Goal: Task Accomplishment & Management: Use online tool/utility

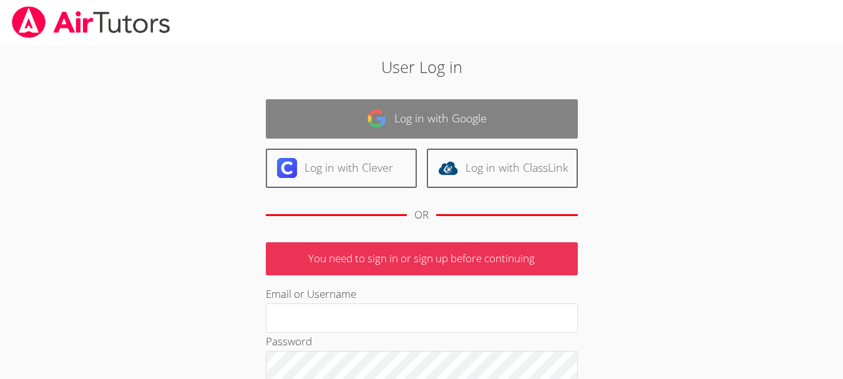
type input "[EMAIL_ADDRESS][DOMAIN_NAME]"
click at [463, 109] on link "Log in with Google" at bounding box center [422, 118] width 312 height 39
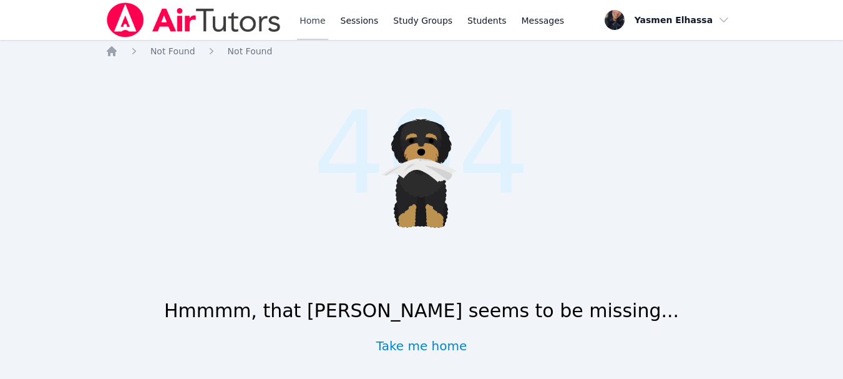
click at [312, 16] on link "Home" at bounding box center [312, 20] width 31 height 40
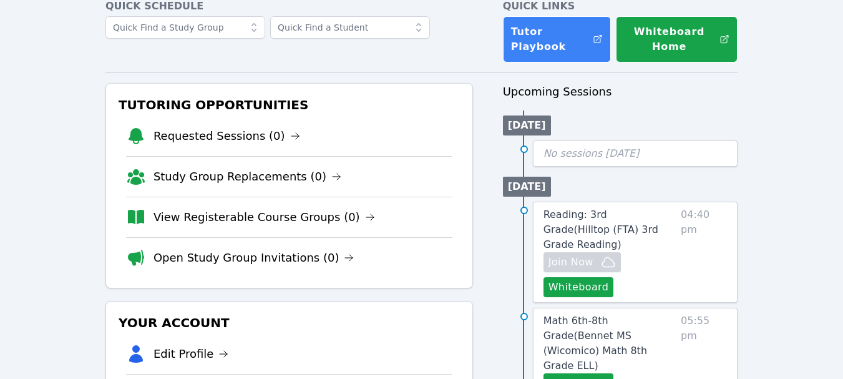
scroll to position [125, 0]
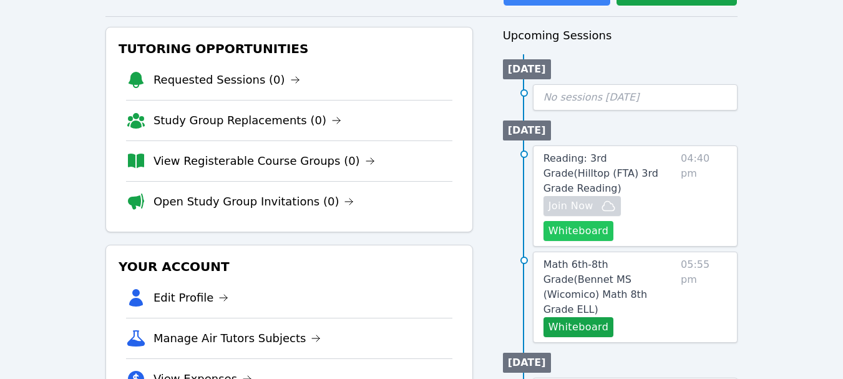
click at [579, 221] on button "Whiteboard" at bounding box center [578, 231] width 70 height 20
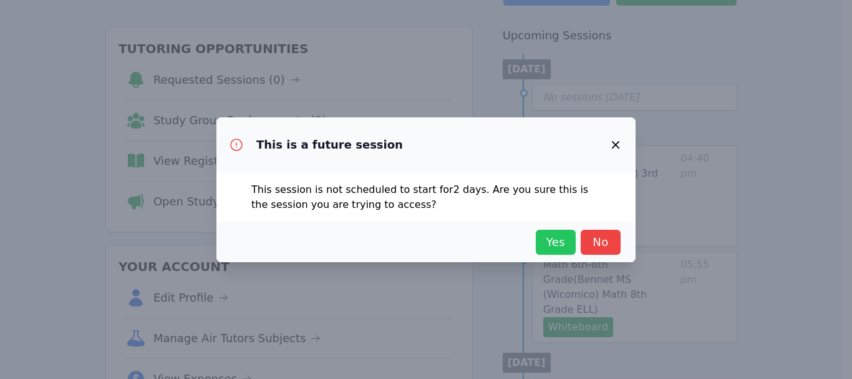
click at [562, 242] on span "Yes" at bounding box center [555, 241] width 27 height 17
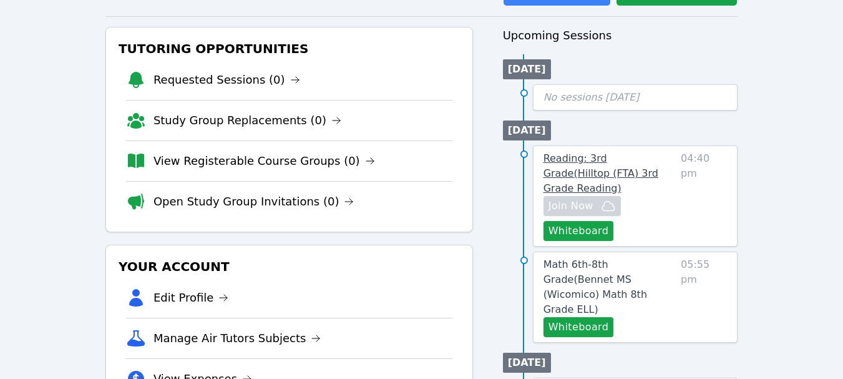
click at [589, 157] on span "Reading: 3rd Grade ( Hilltop (FTA) 3rd Grade Reading )" at bounding box center [600, 173] width 115 height 42
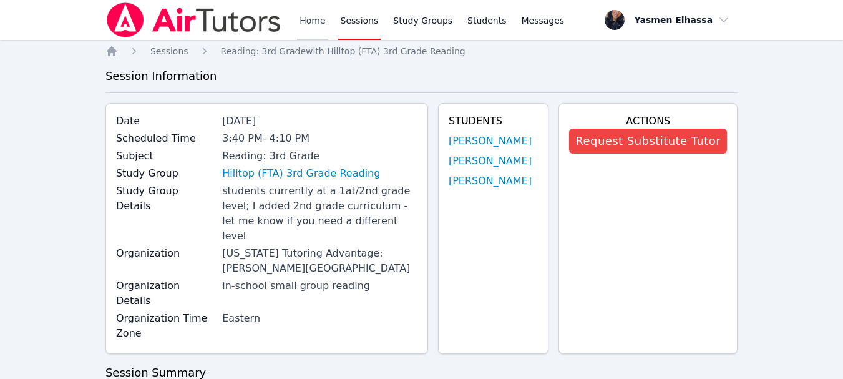
click at [326, 17] on link "Home" at bounding box center [312, 20] width 31 height 40
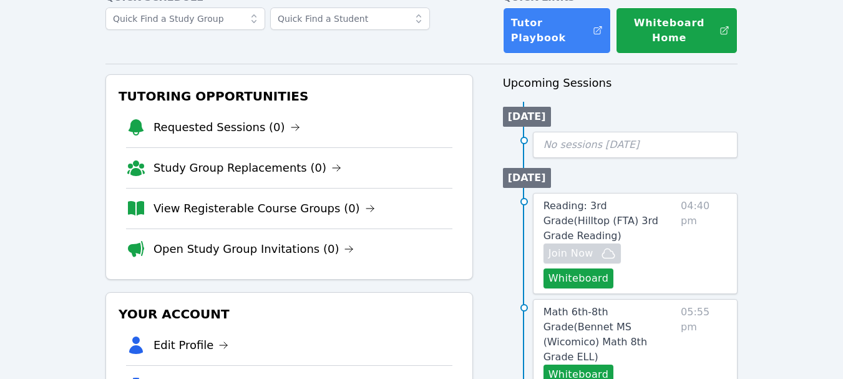
scroll to position [187, 0]
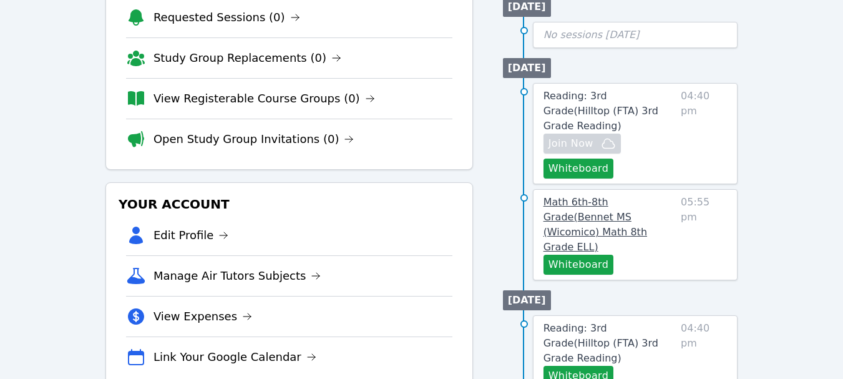
click at [621, 196] on span "Math 6th-8th Grade ( Bennet MS (Wicomico) Math 8th Grade ELL )" at bounding box center [595, 224] width 104 height 57
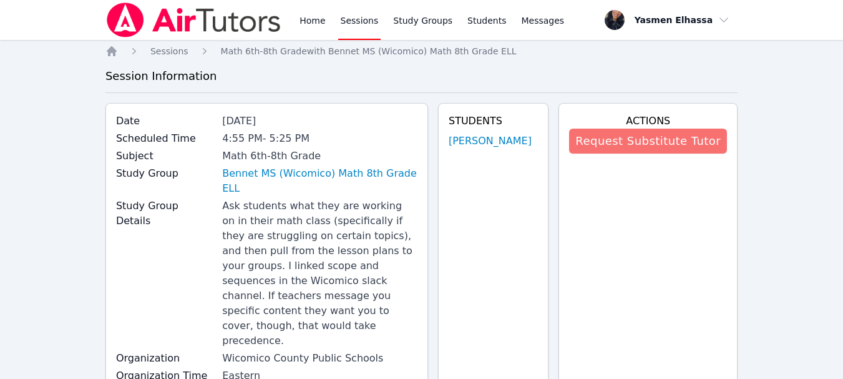
click at [627, 137] on button "Request Substitute Tutor" at bounding box center [648, 140] width 158 height 25
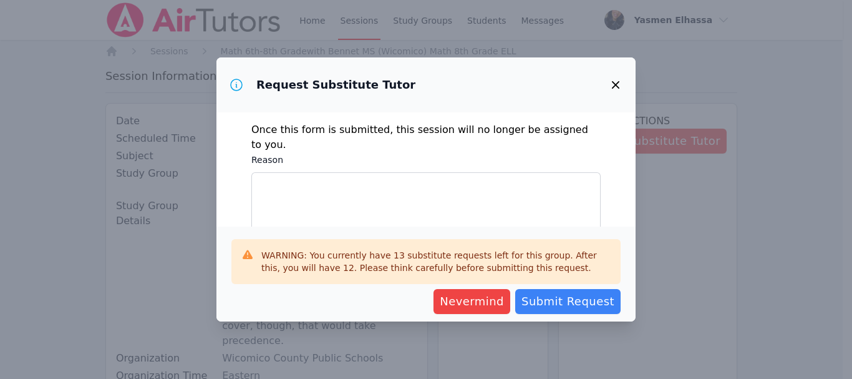
click at [612, 80] on icon "button" at bounding box center [615, 84] width 15 height 15
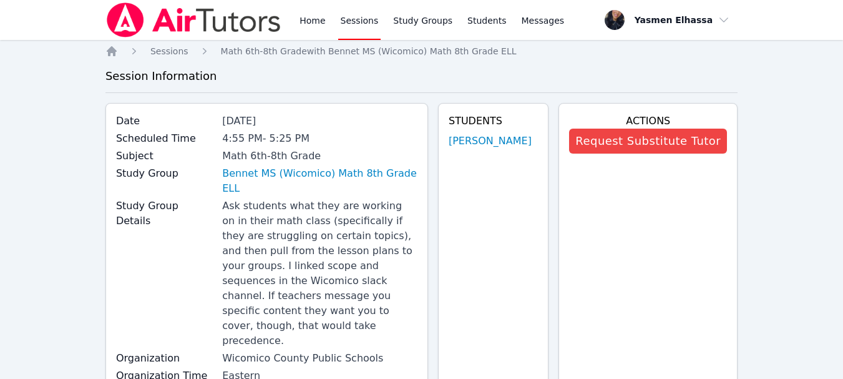
scroll to position [187, 0]
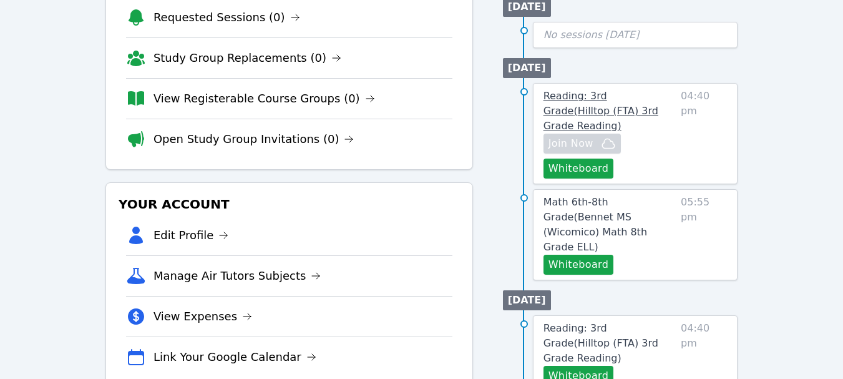
click at [616, 101] on span "Reading: 3rd Grade ( Hilltop (FTA) 3rd Grade Reading )" at bounding box center [600, 111] width 115 height 42
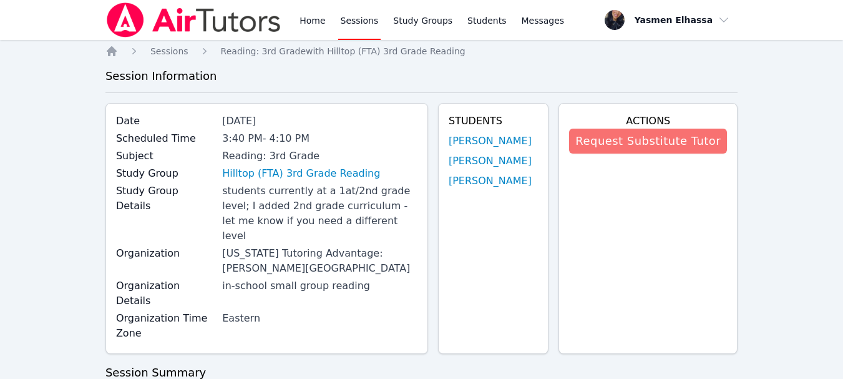
click at [647, 137] on button "Request Substitute Tutor" at bounding box center [648, 140] width 158 height 25
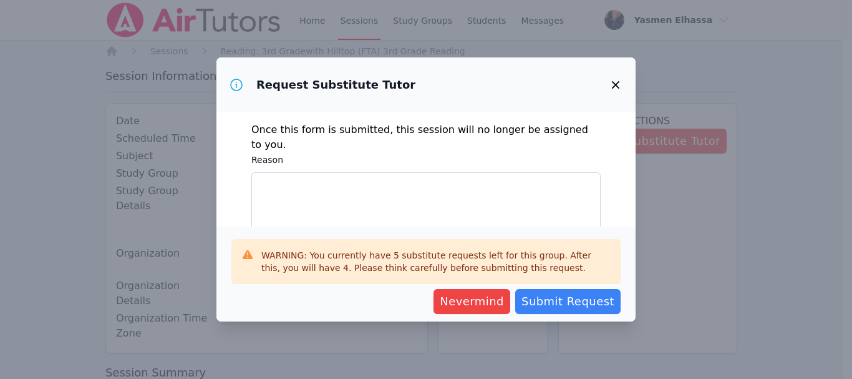
click at [612, 79] on icon "button" at bounding box center [615, 84] width 15 height 15
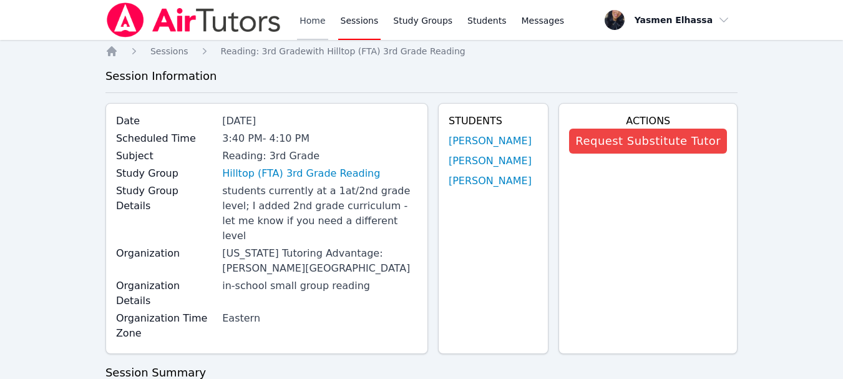
click at [305, 20] on link "Home" at bounding box center [312, 20] width 31 height 40
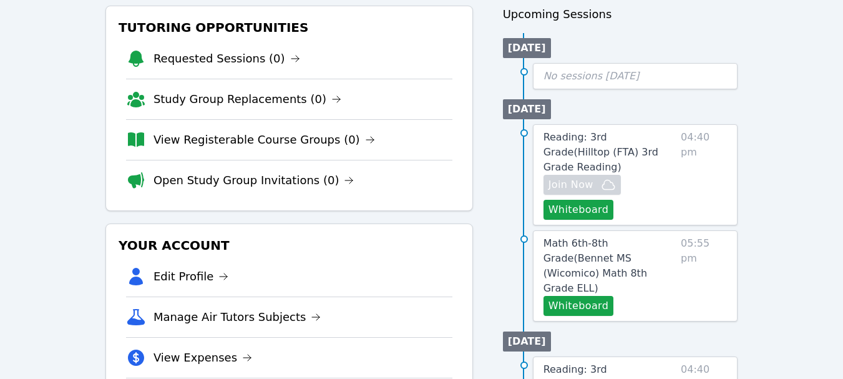
scroll to position [187, 0]
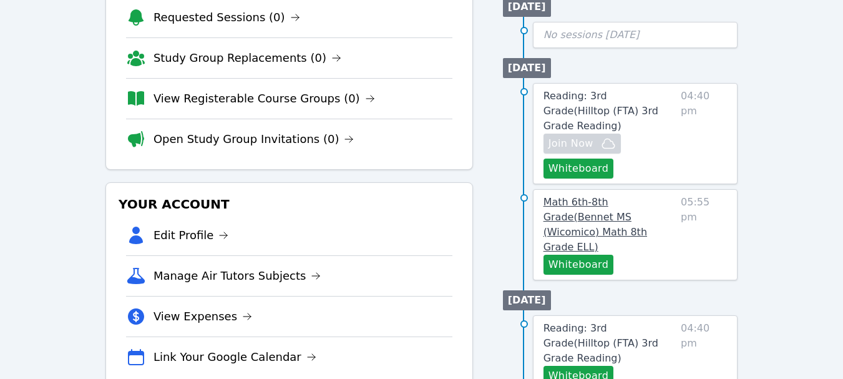
click at [594, 196] on span "Math 6th-8th Grade ( Bennet MS (Wicomico) Math 8th Grade ELL )" at bounding box center [595, 224] width 104 height 57
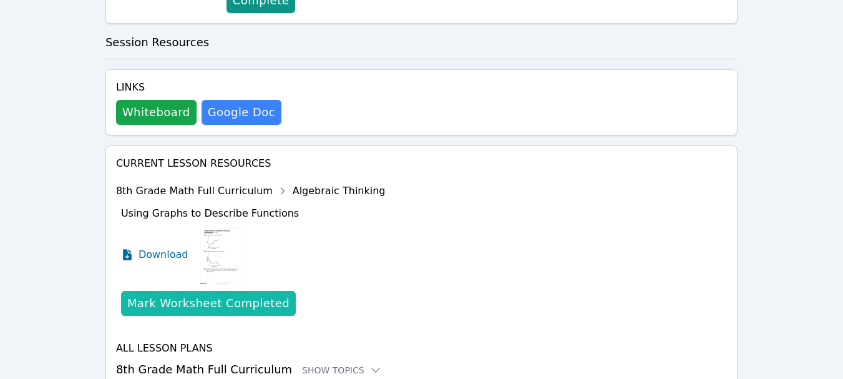
scroll to position [511, 0]
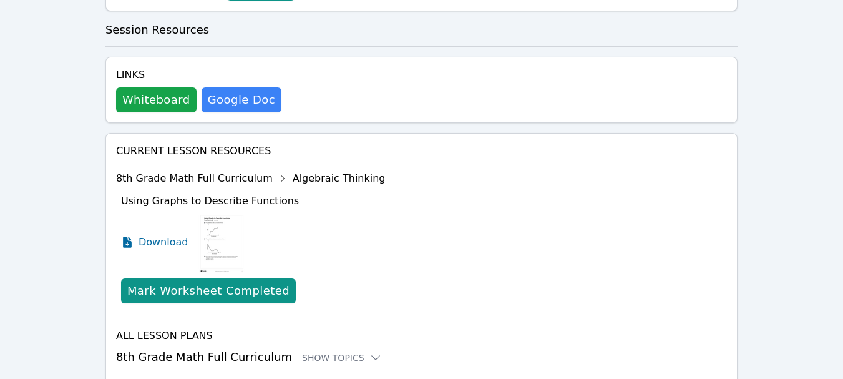
click at [328, 328] on div "All Lesson Plans 8th Grade Math Full Curriculum Show Topics" at bounding box center [421, 346] width 611 height 37
click at [329, 351] on div "Show Topics" at bounding box center [342, 357] width 80 height 12
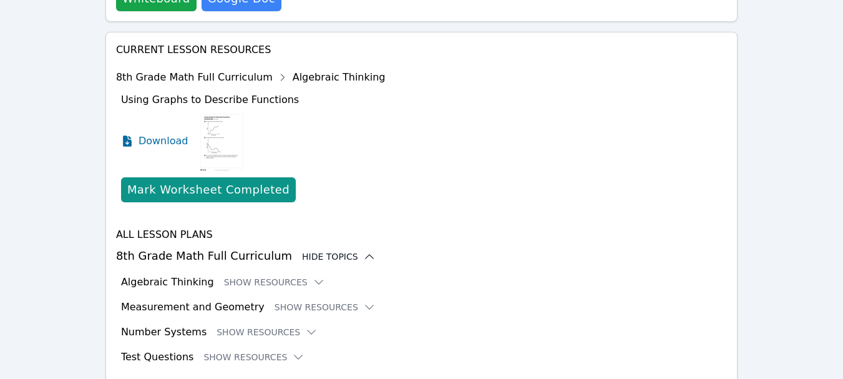
scroll to position [614, 0]
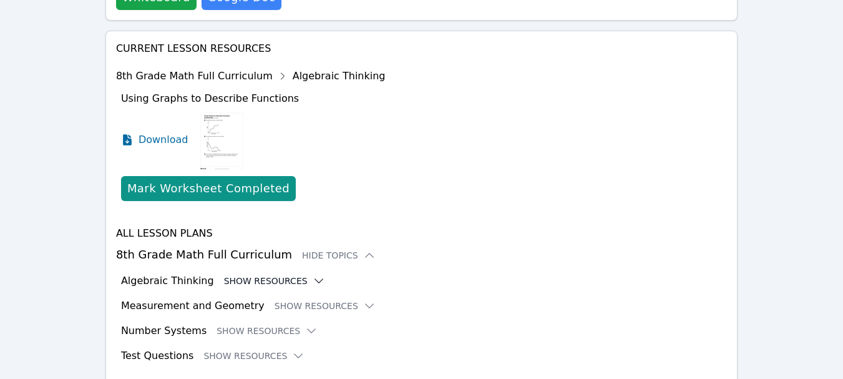
click at [279, 274] on button "Show Resources" at bounding box center [274, 280] width 101 height 12
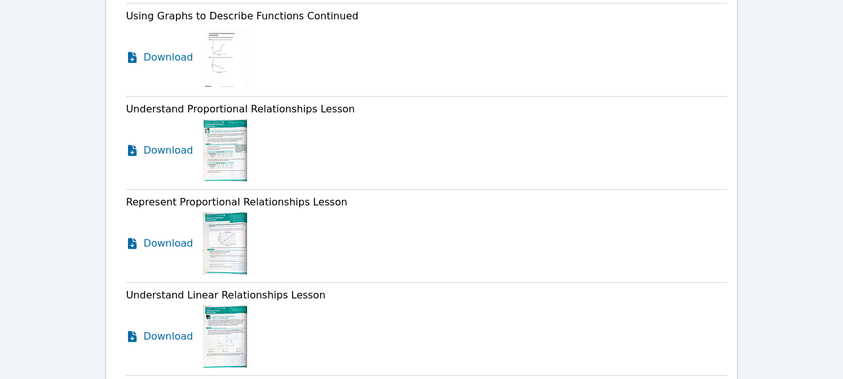
scroll to position [1113, 0]
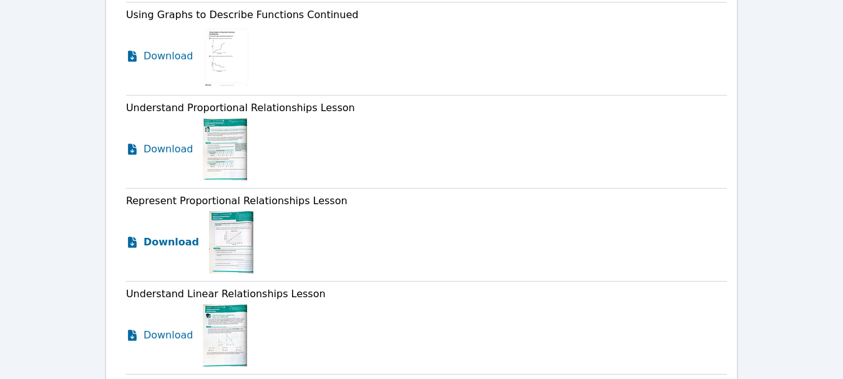
click at [160, 235] on span "Download" at bounding box center [171, 242] width 56 height 15
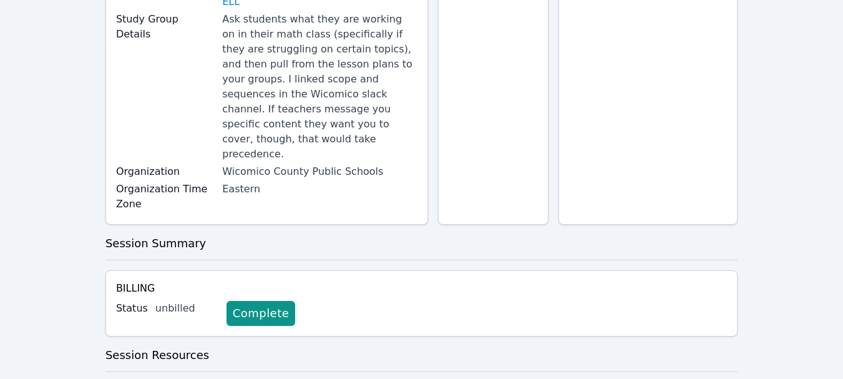
scroll to position [302, 0]
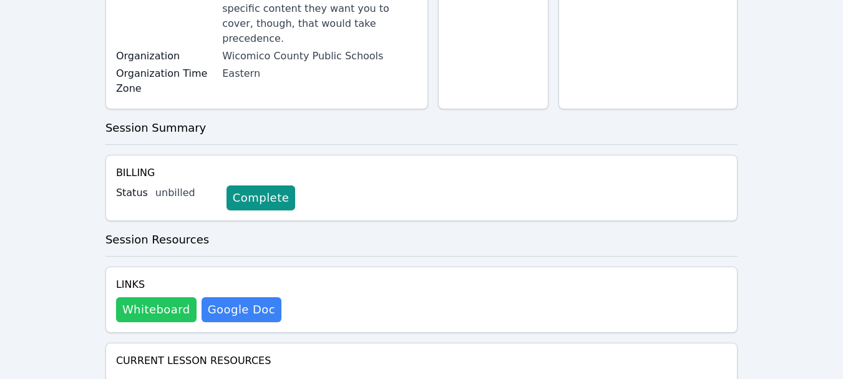
click at [159, 297] on button "Whiteboard" at bounding box center [156, 309] width 80 height 25
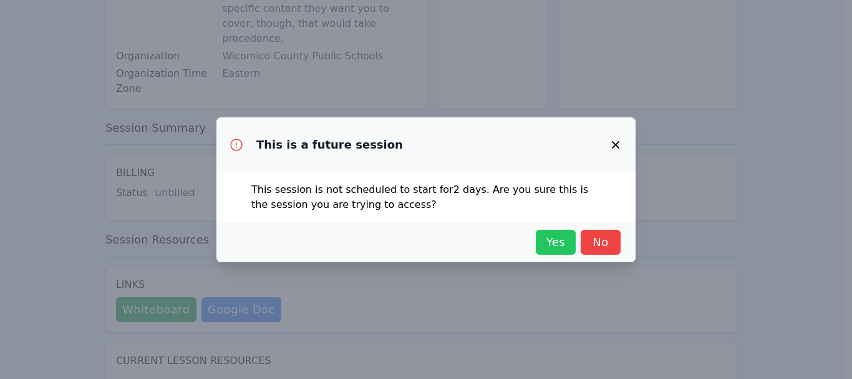
click at [554, 238] on span "Yes" at bounding box center [555, 241] width 27 height 17
